Goal: Information Seeking & Learning: Find contact information

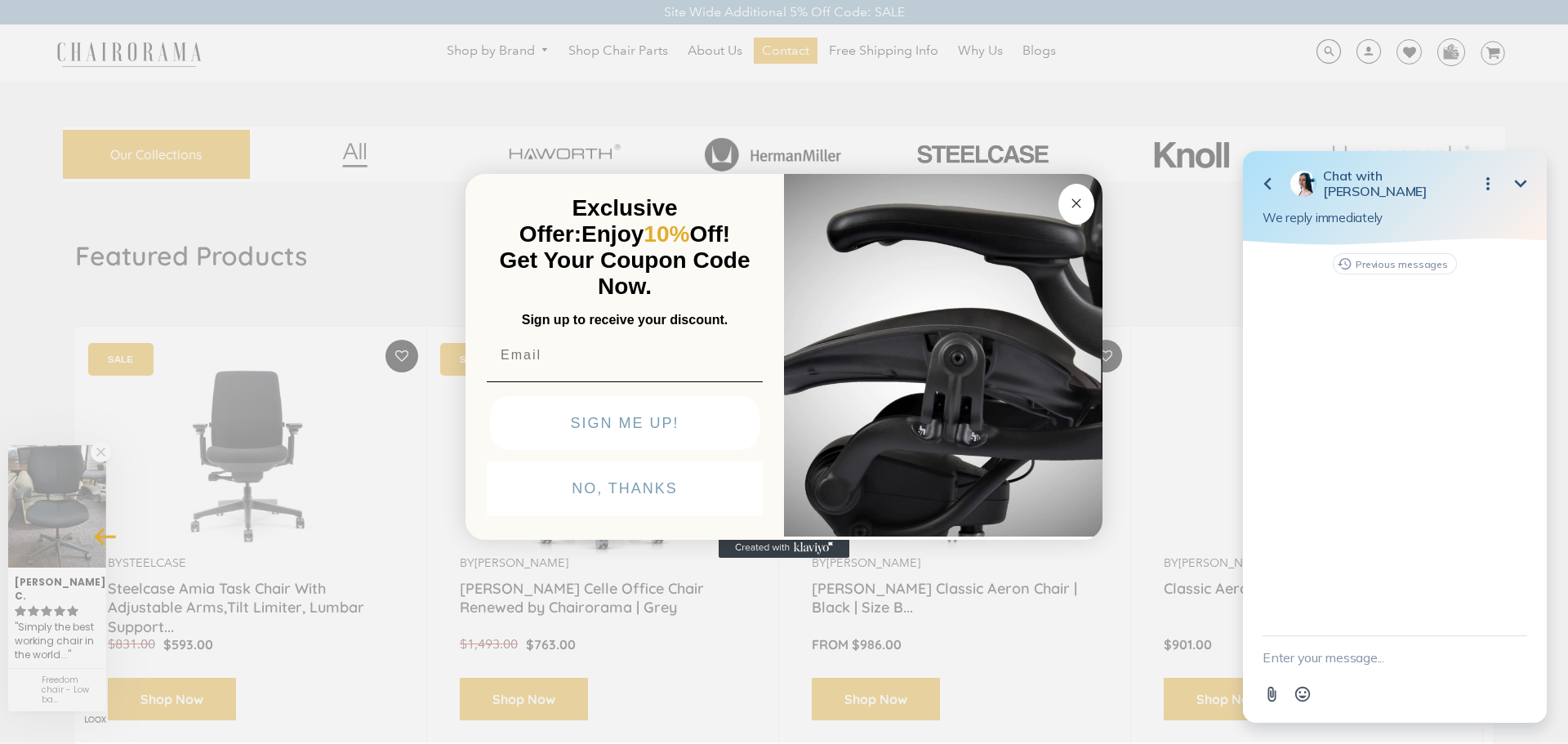
click at [1358, 336] on div "Previous messages" at bounding box center [1395, 441] width 304 height 391
click at [1275, 178] on icon "button" at bounding box center [1267, 183] width 20 height 20
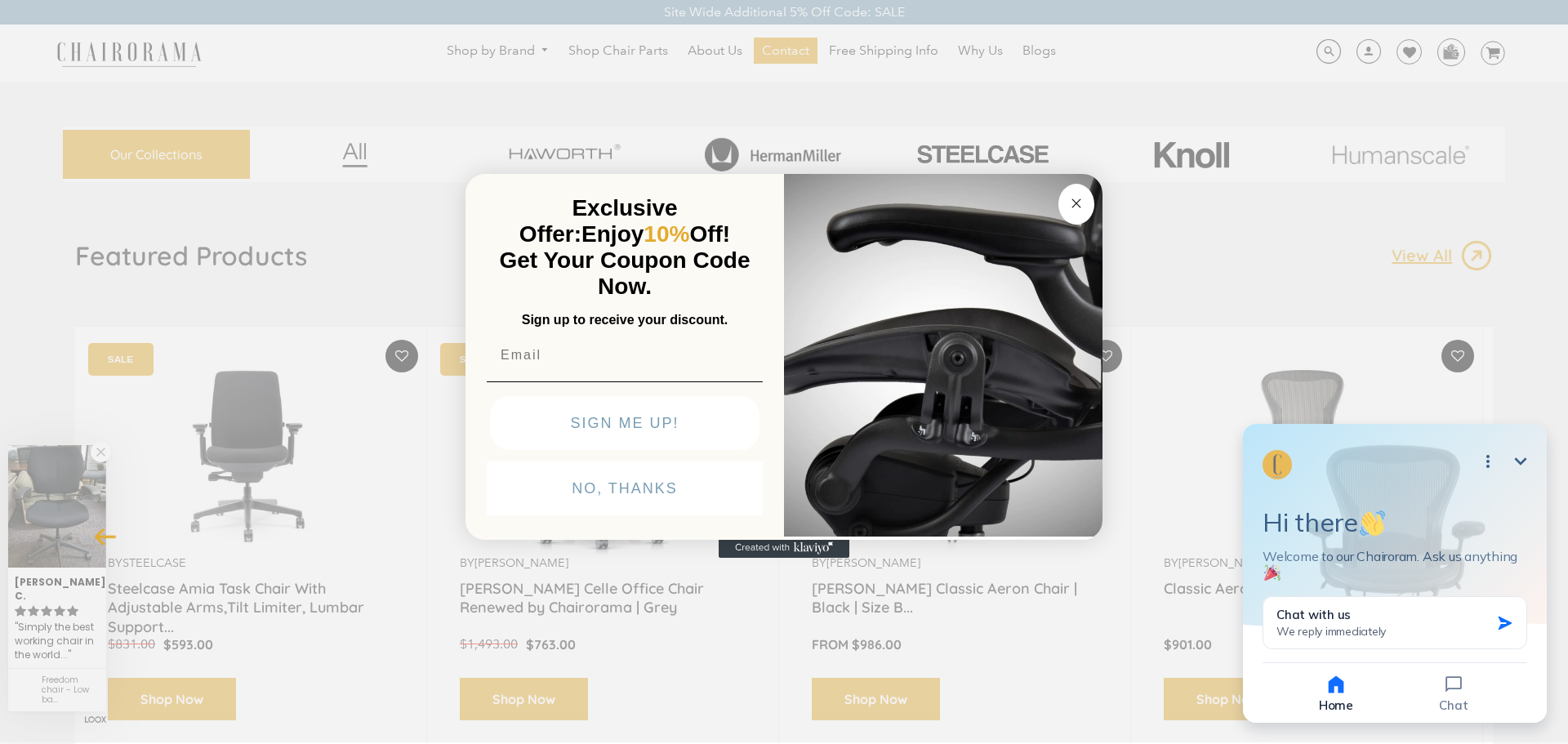
click at [1076, 191] on button "Close dialog" at bounding box center [1076, 204] width 36 height 41
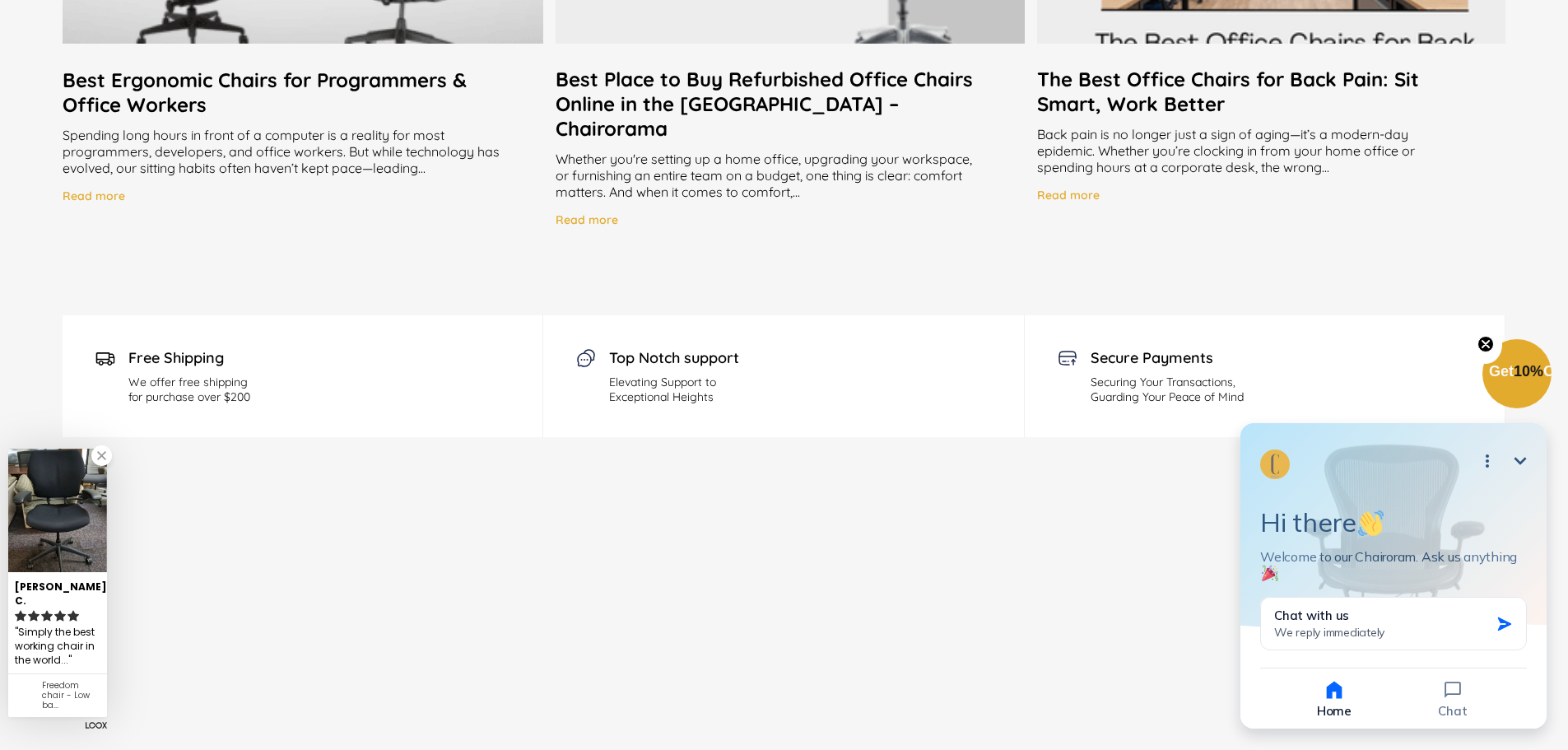
scroll to position [4571, 0]
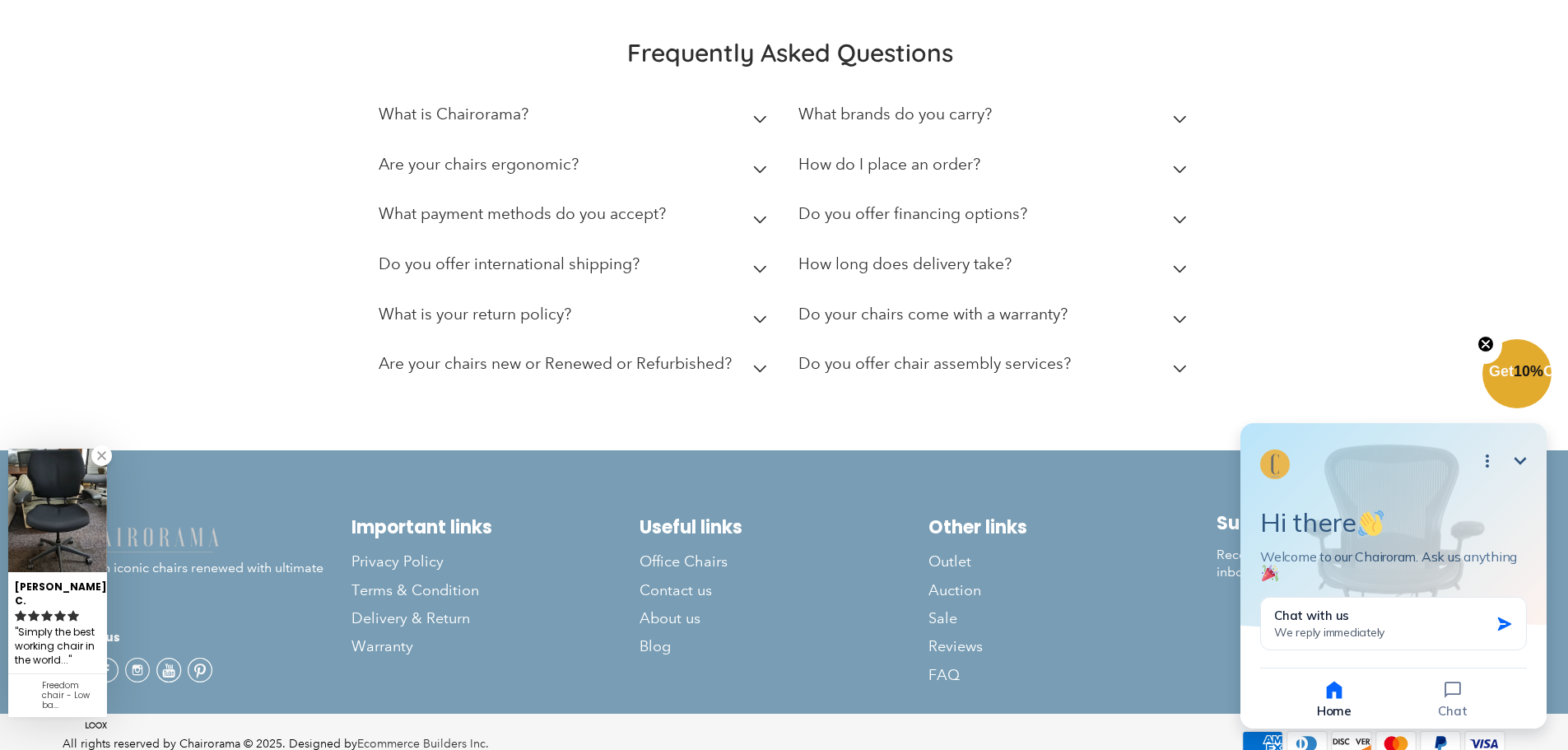
drag, startPoint x: 1019, startPoint y: 765, endPoint x: 901, endPoint y: 720, distance: 126.3
click at [657, 581] on span "Contact us" at bounding box center [675, 591] width 73 height 19
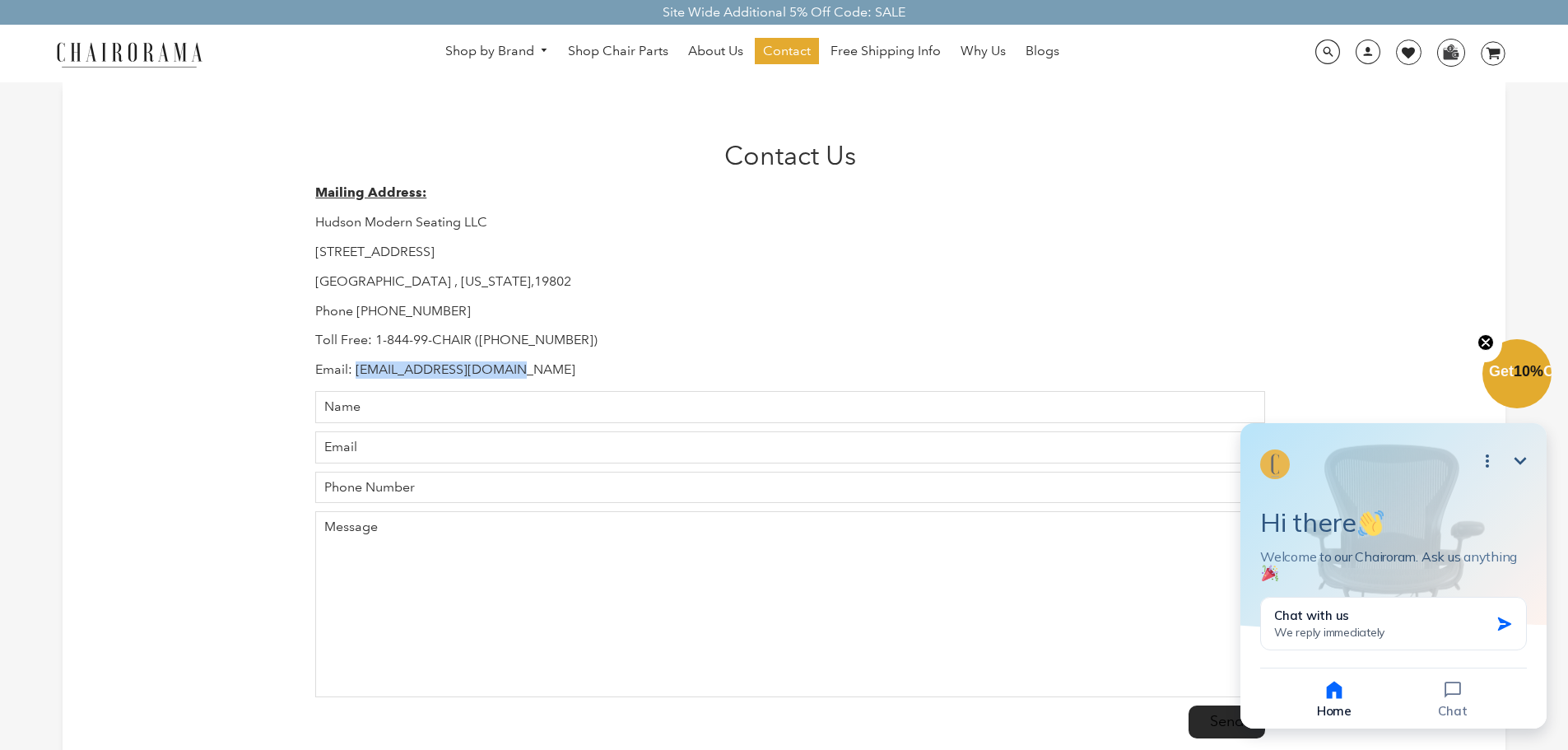
drag, startPoint x: 526, startPoint y: 371, endPoint x: 357, endPoint y: 359, distance: 169.4
click at [357, 359] on div "Mailing Address: Hudson Modern Seating LLC 1245 E 16 th Street Wilmington , Del…" at bounding box center [789, 281] width 949 height 194
copy p "Support@chairorama.com"
